Goal: Information Seeking & Learning: Learn about a topic

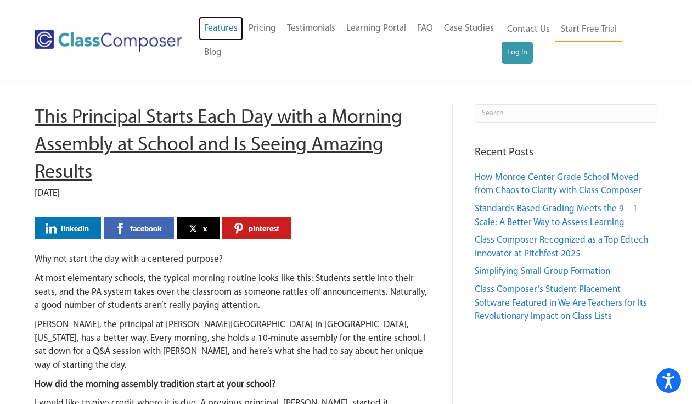
click at [216, 27] on link "Features" at bounding box center [221, 28] width 44 height 24
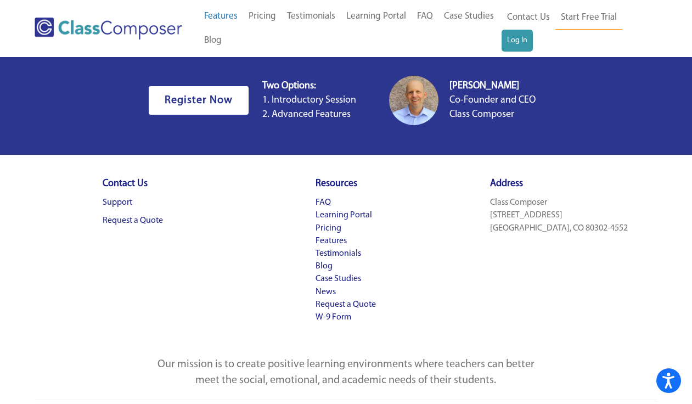
scroll to position [2246, 0]
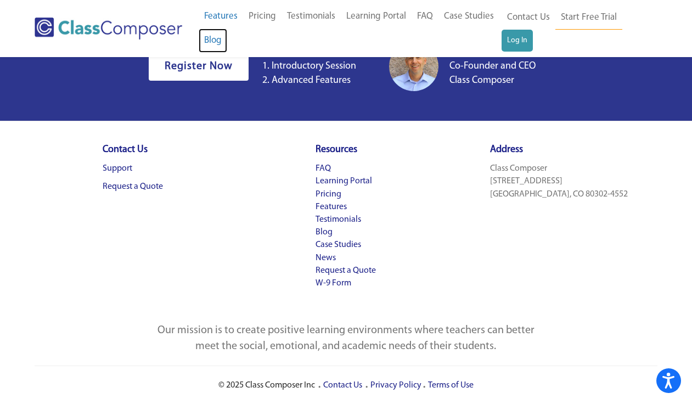
click at [214, 37] on link "Blog" at bounding box center [213, 41] width 29 height 24
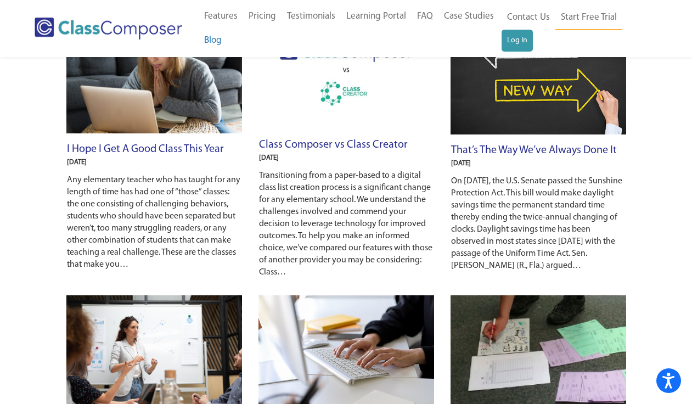
scroll to position [380, 0]
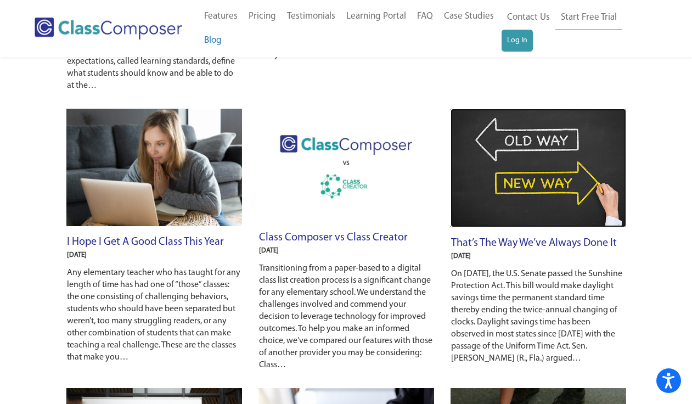
click at [536, 217] on img at bounding box center [539, 168] width 176 height 118
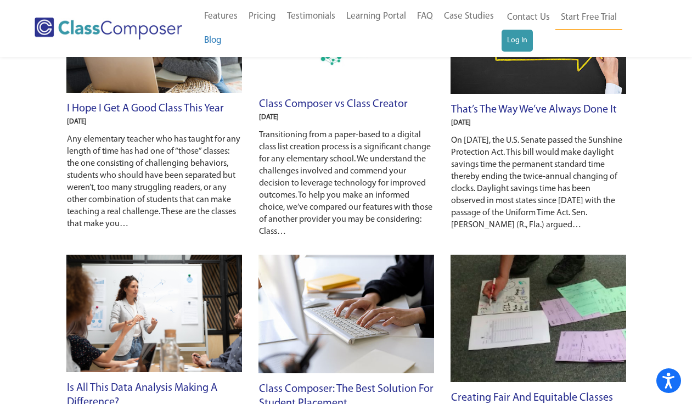
scroll to position [333, 0]
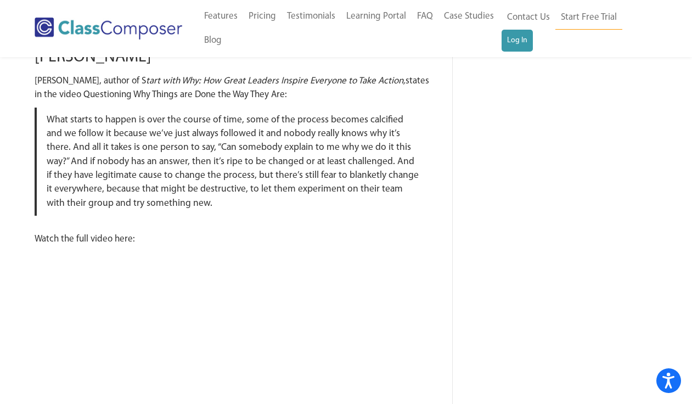
scroll to position [231, 0]
